Goal: Information Seeking & Learning: Understand process/instructions

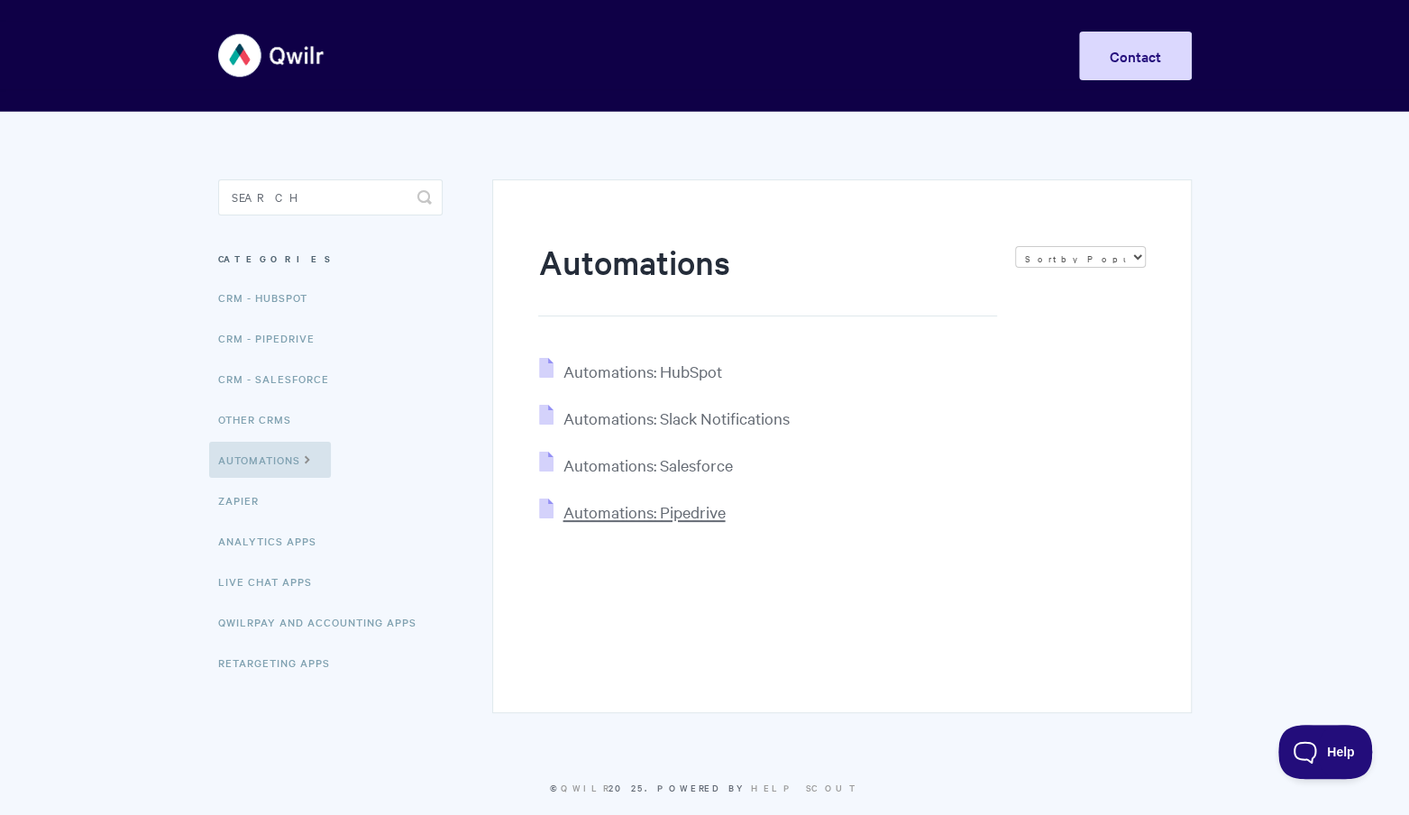
click at [662, 518] on span "Automations: Pipedrive" at bounding box center [644, 511] width 162 height 21
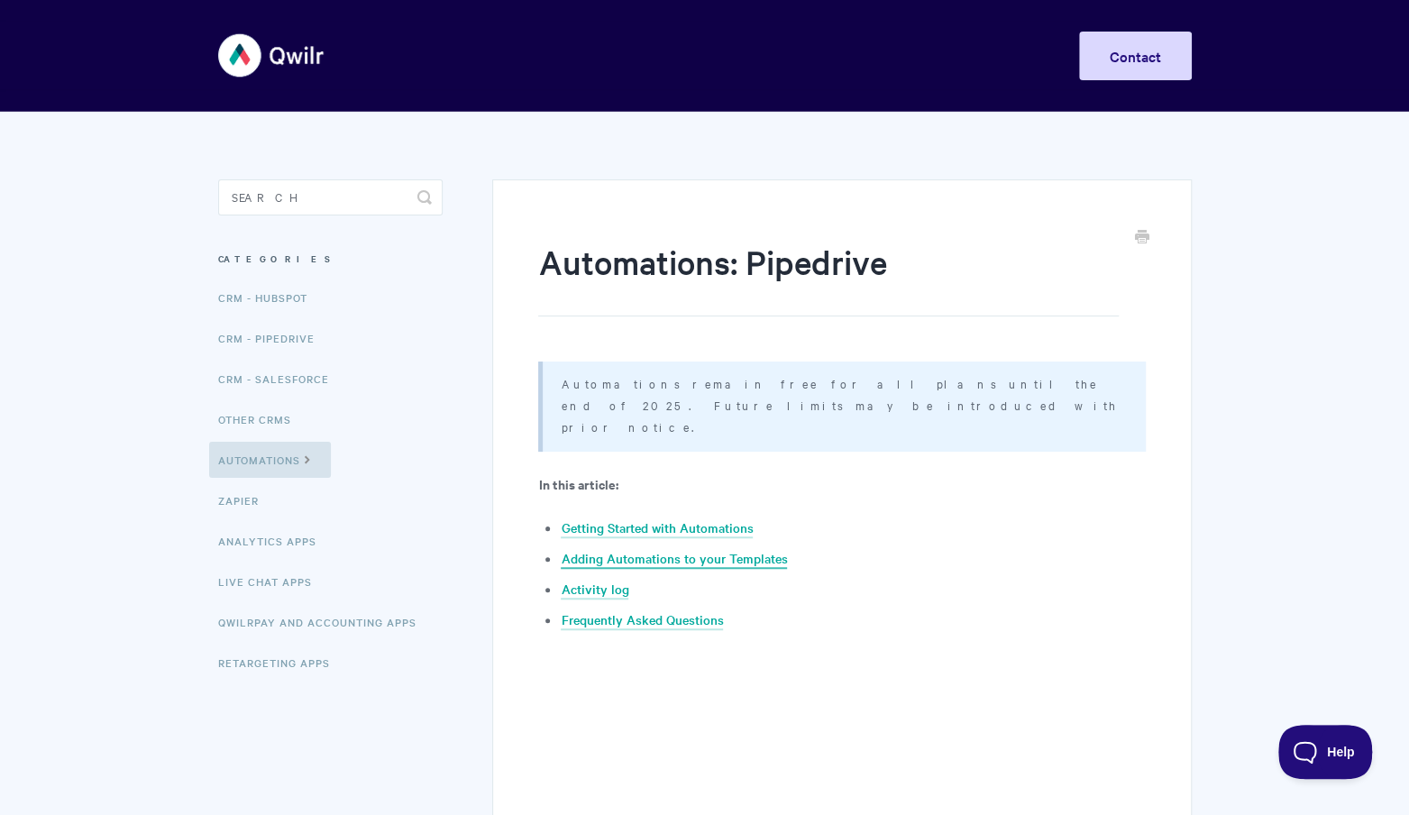
click at [660, 549] on link "Adding Automations to your Templates" at bounding box center [674, 559] width 226 height 20
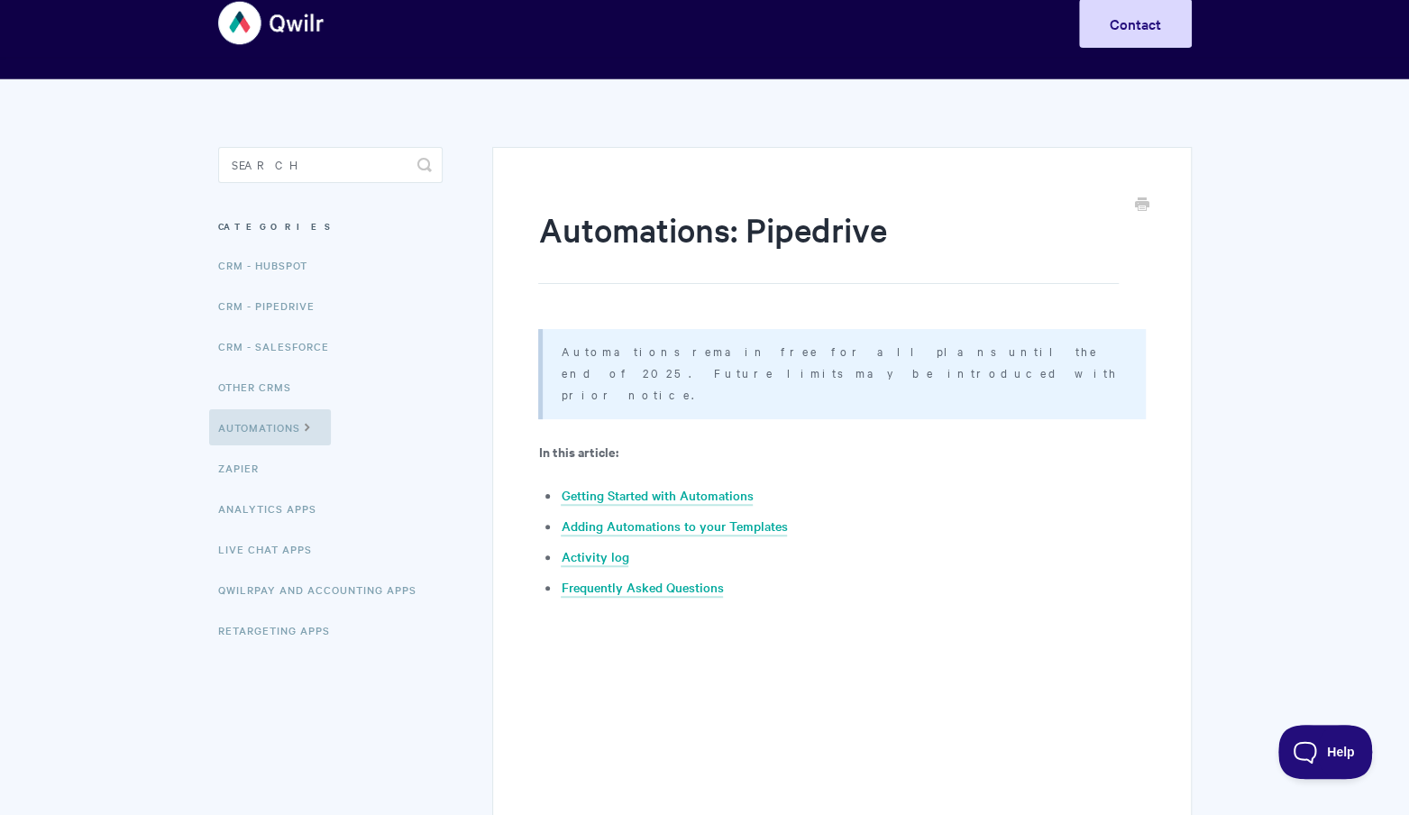
scroll to position [22, 0]
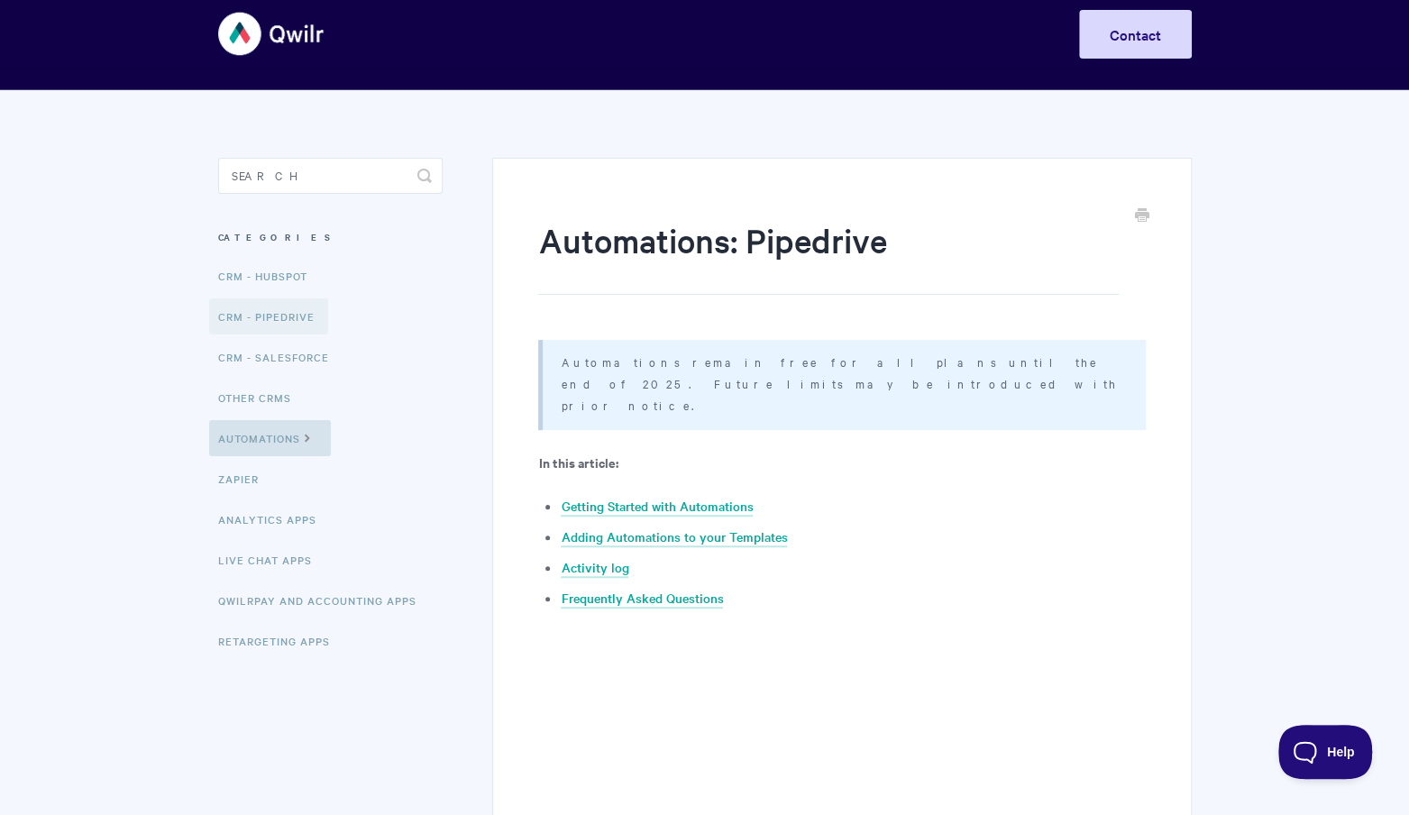
click at [290, 314] on link "CRM - Pipedrive" at bounding box center [268, 316] width 119 height 36
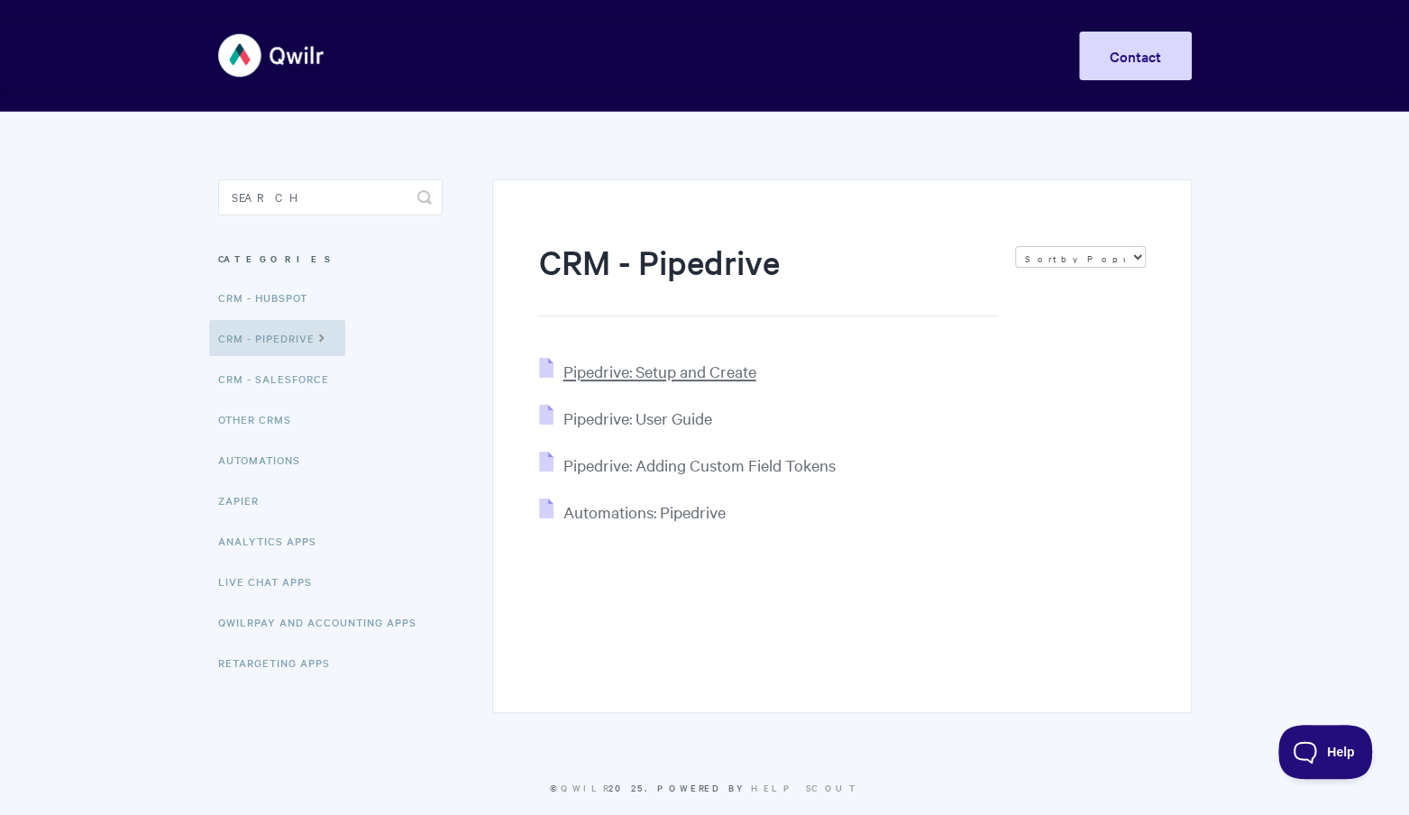
click at [679, 373] on span "Pipedrive: Setup and Create" at bounding box center [659, 371] width 193 height 21
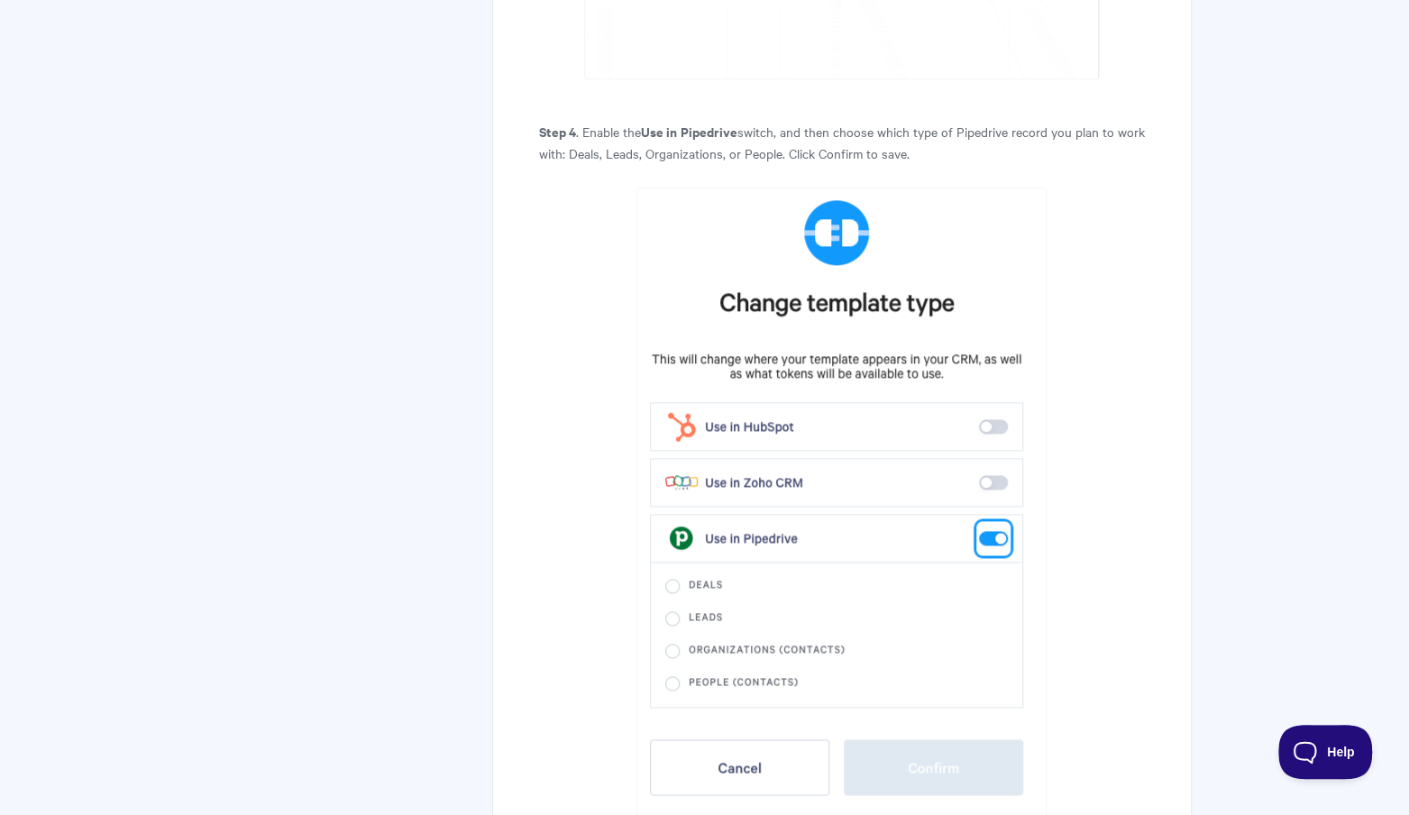
scroll to position [5432, 0]
